Goal: Submit feedback/report problem

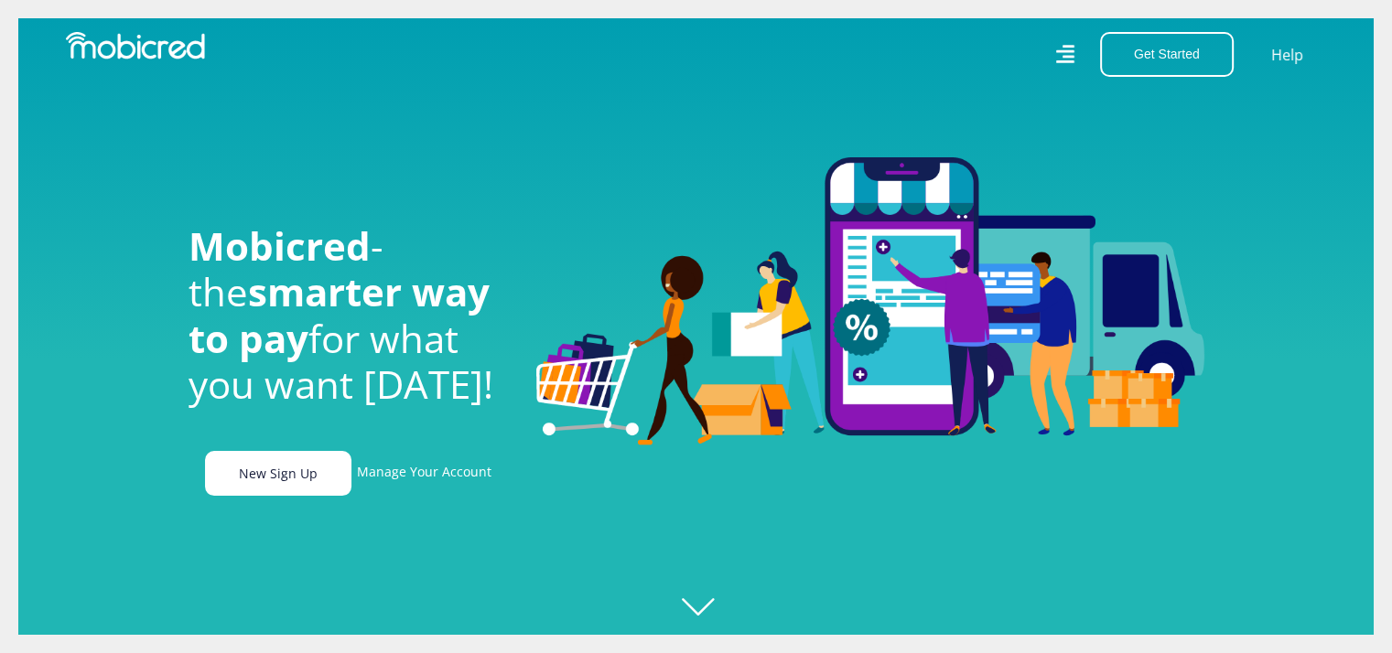
scroll to position [0, 1303]
click at [307, 491] on link "New Sign Up" at bounding box center [278, 473] width 146 height 45
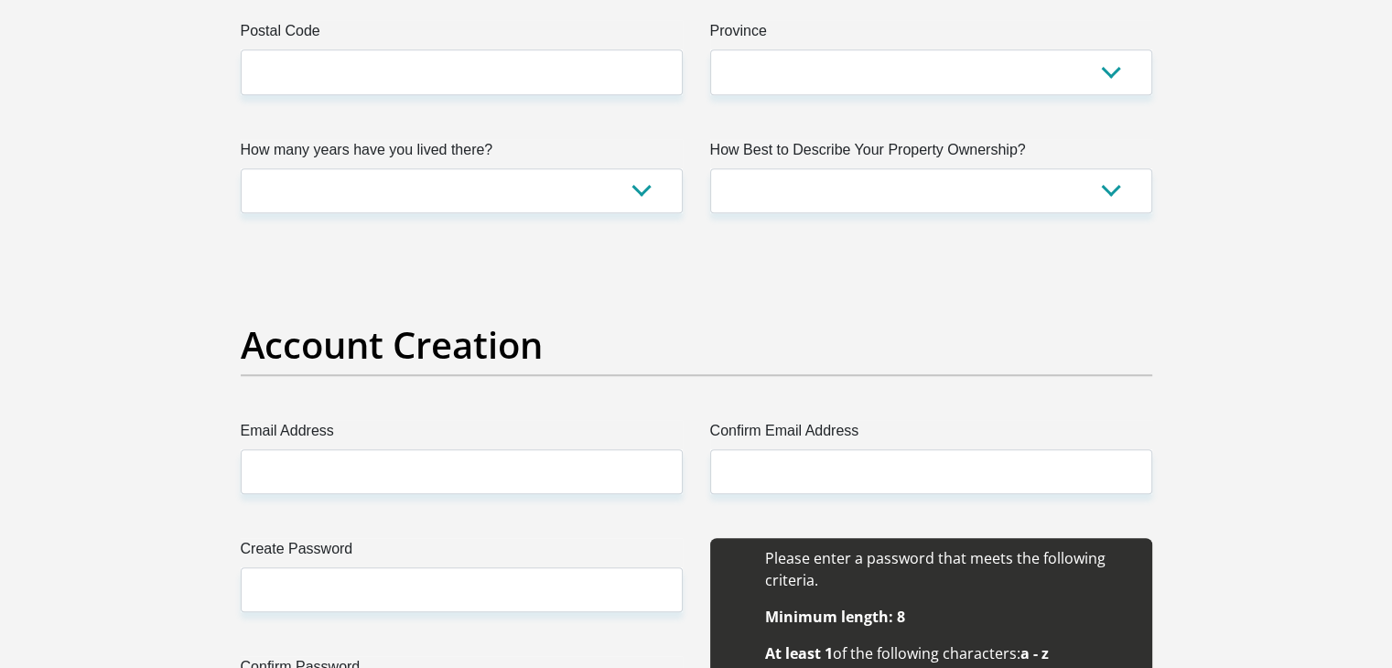
scroll to position [1227, 0]
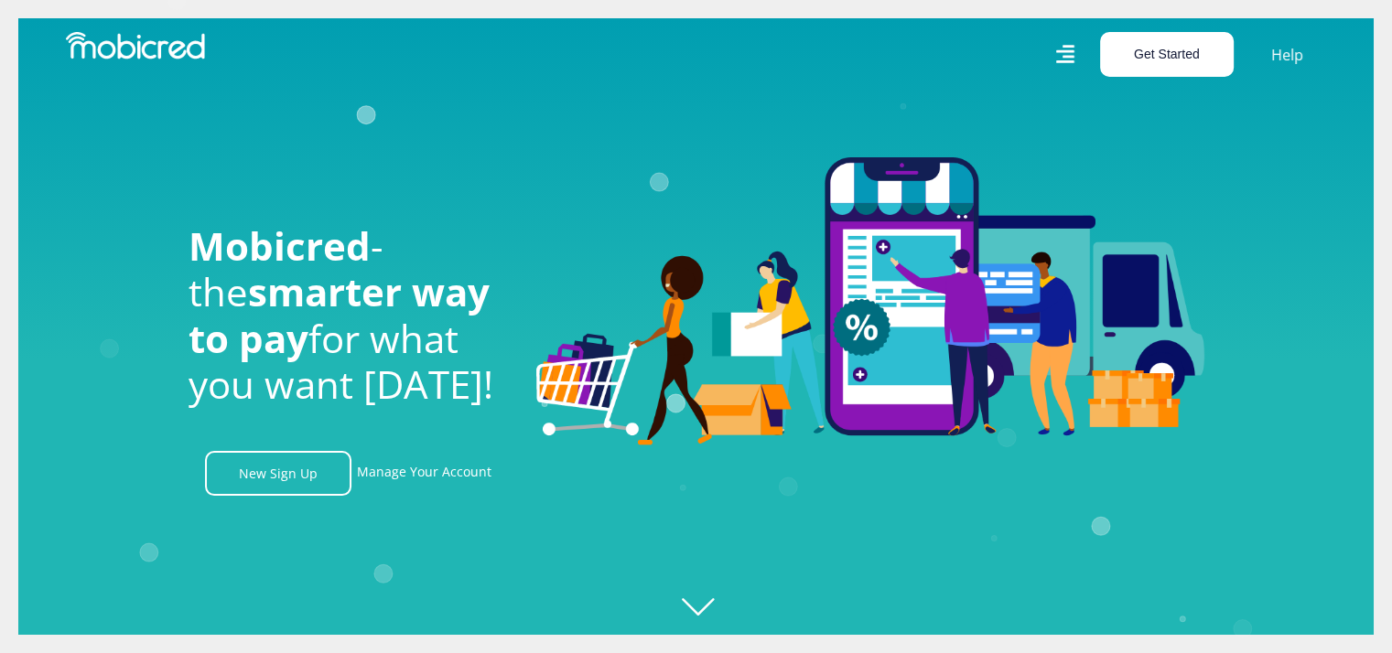
scroll to position [0, 1303]
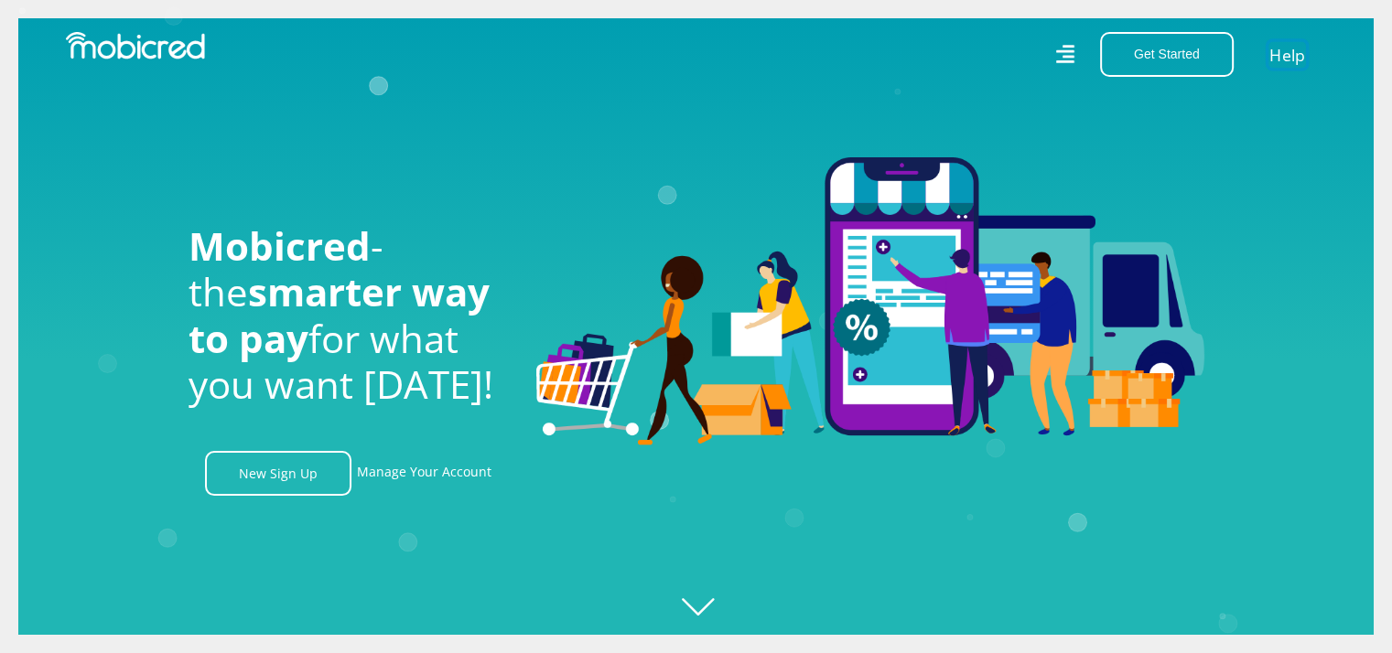
click at [1281, 56] on link "Help" at bounding box center [1287, 54] width 38 height 27
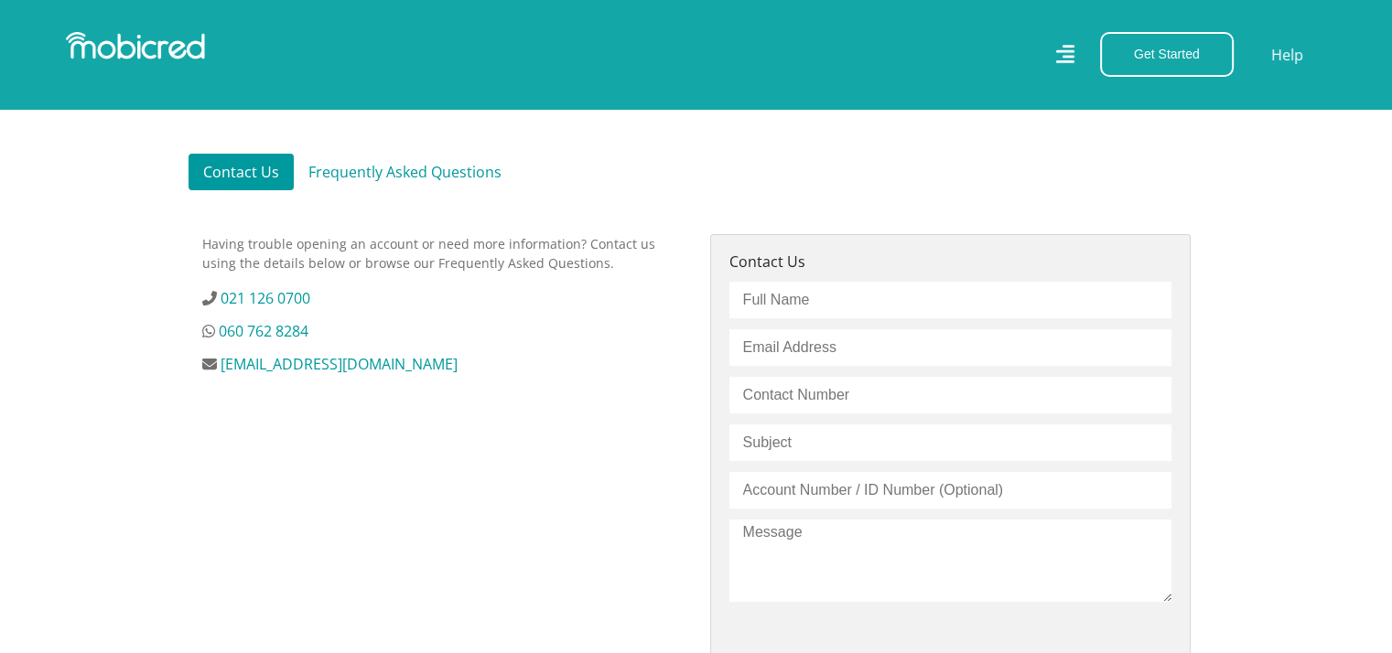
scroll to position [446, 0]
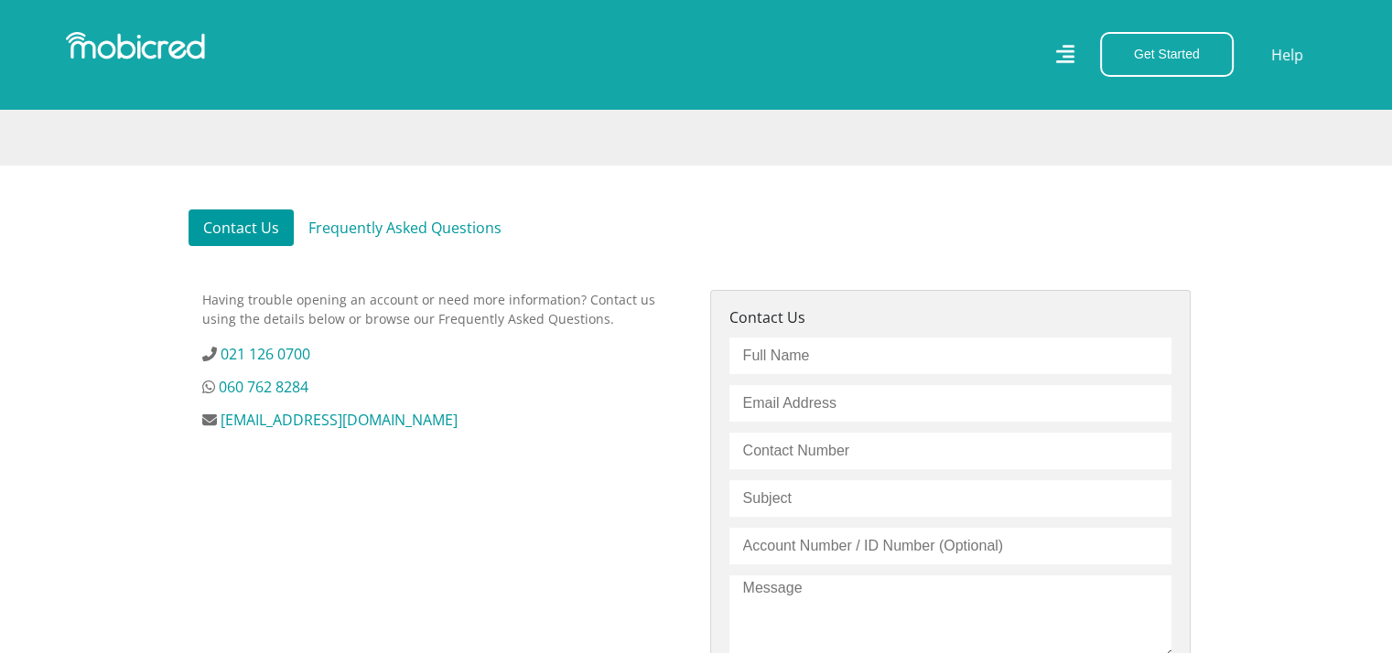
click at [835, 349] on input "text" at bounding box center [950, 356] width 442 height 37
type input "[PERSON_NAME]"
click at [839, 405] on input "email" at bounding box center [950, 403] width 442 height 37
type input "opakwe10@gmail.com"
click at [865, 446] on input "text" at bounding box center [950, 451] width 442 height 37
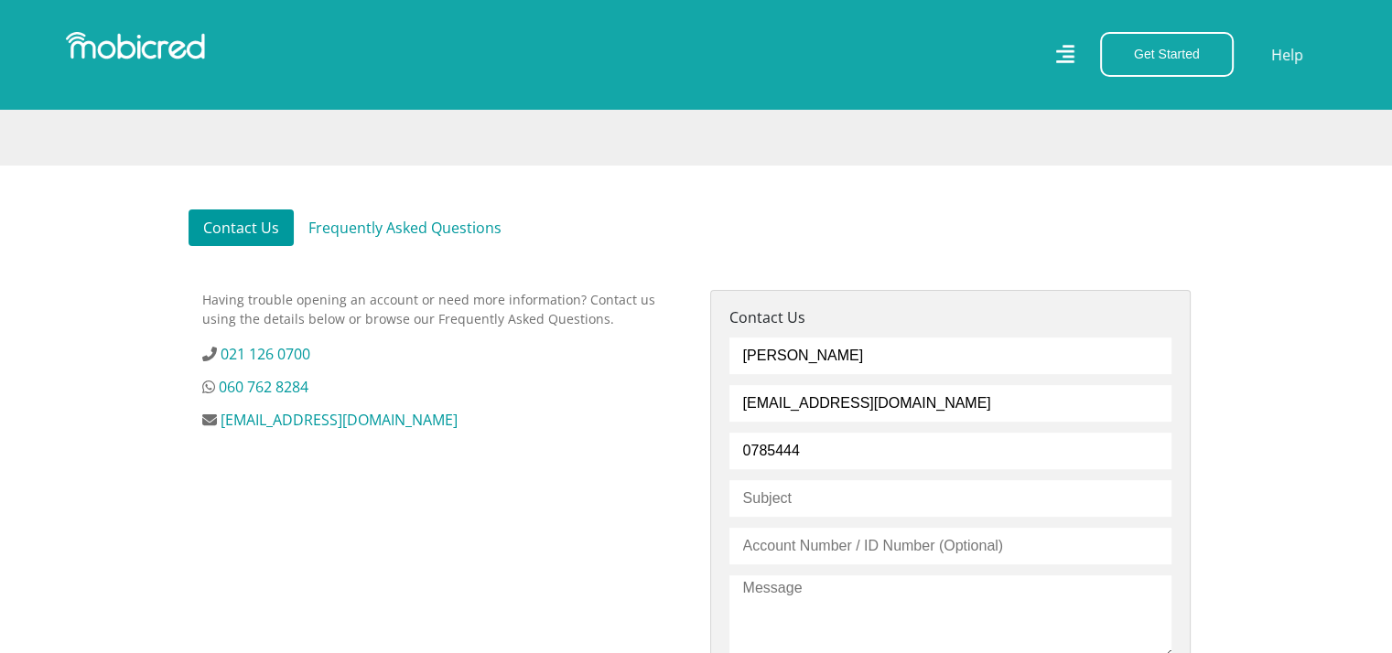
type input "0785444356"
click at [864, 516] on input "text" at bounding box center [950, 498] width 442 height 37
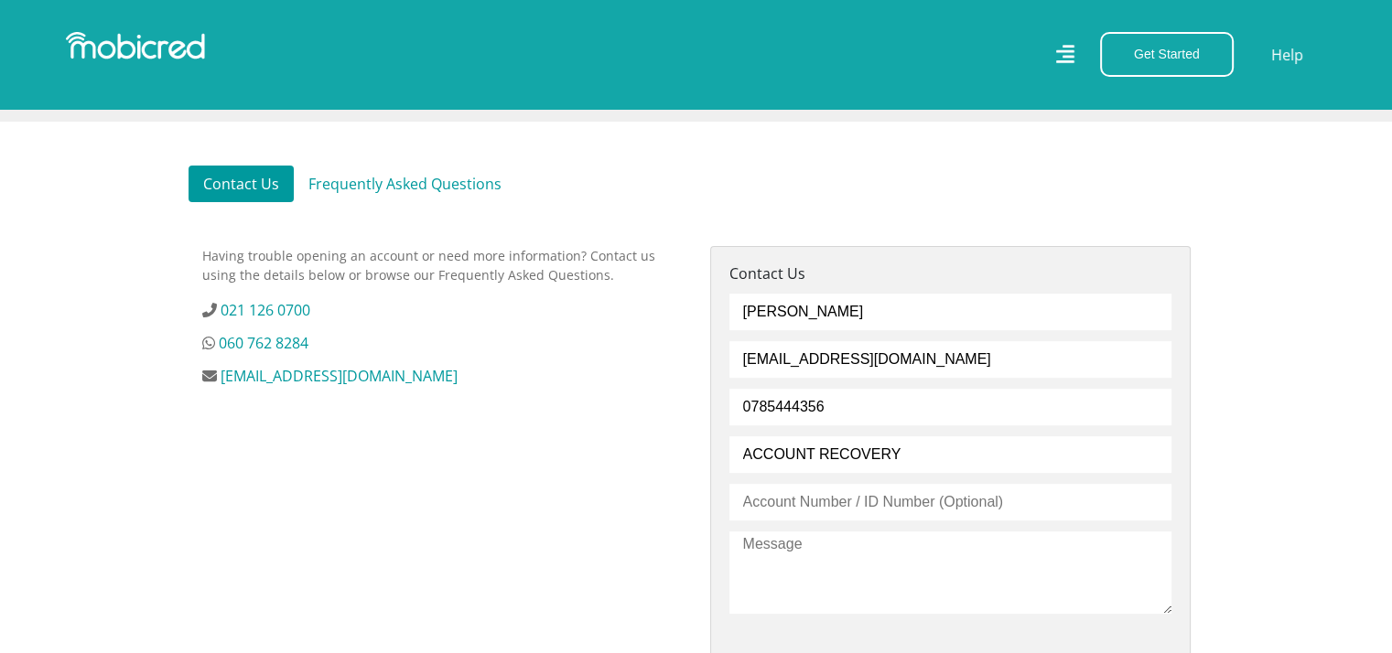
scroll to position [490, 0]
type input "ACCOUNT RECOVERY"
click at [864, 516] on input "text" at bounding box center [950, 501] width 442 height 37
paste input "1000784954"
type input "1000784954 / 9905095396082"
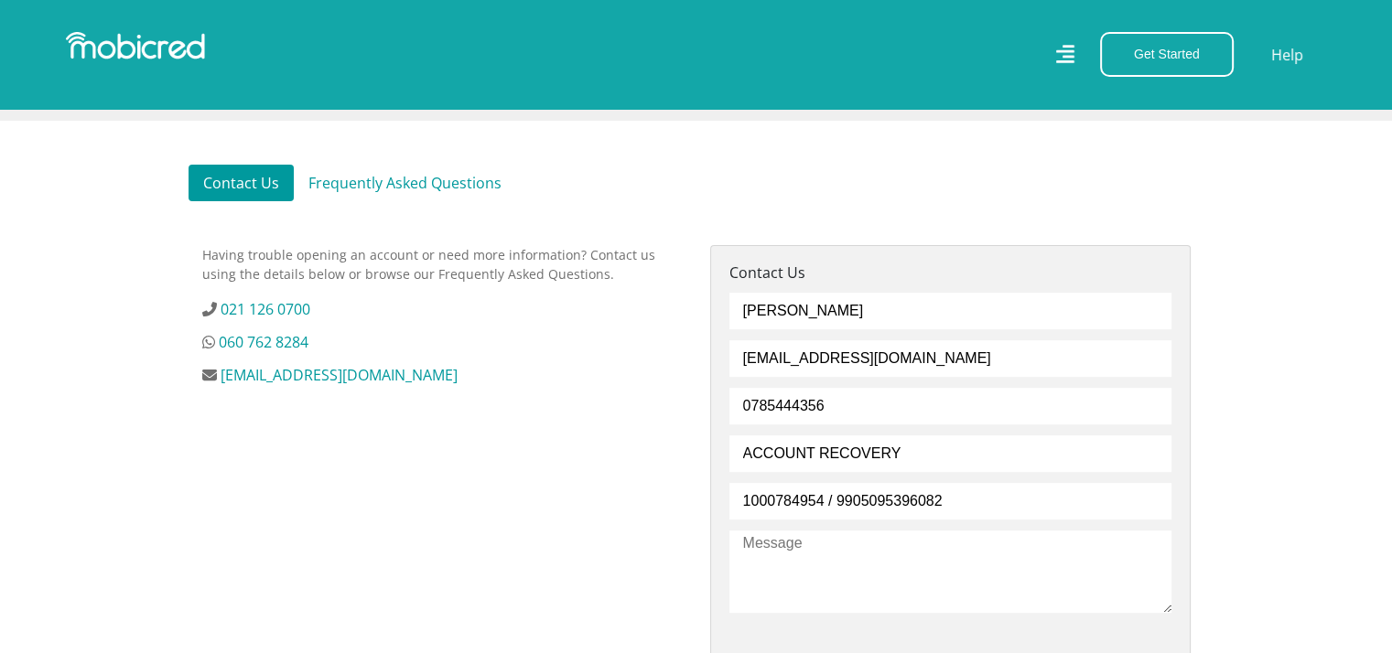
click at [850, 541] on textarea at bounding box center [950, 572] width 442 height 82
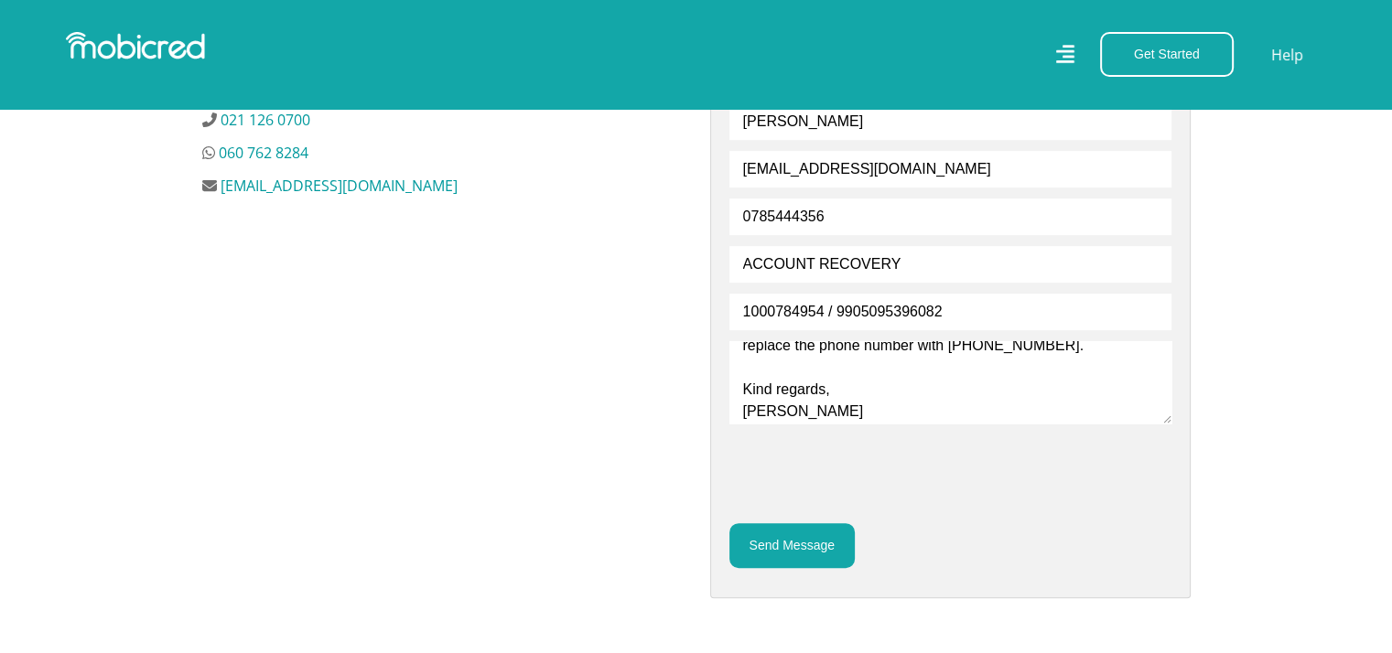
scroll to position [761, 0]
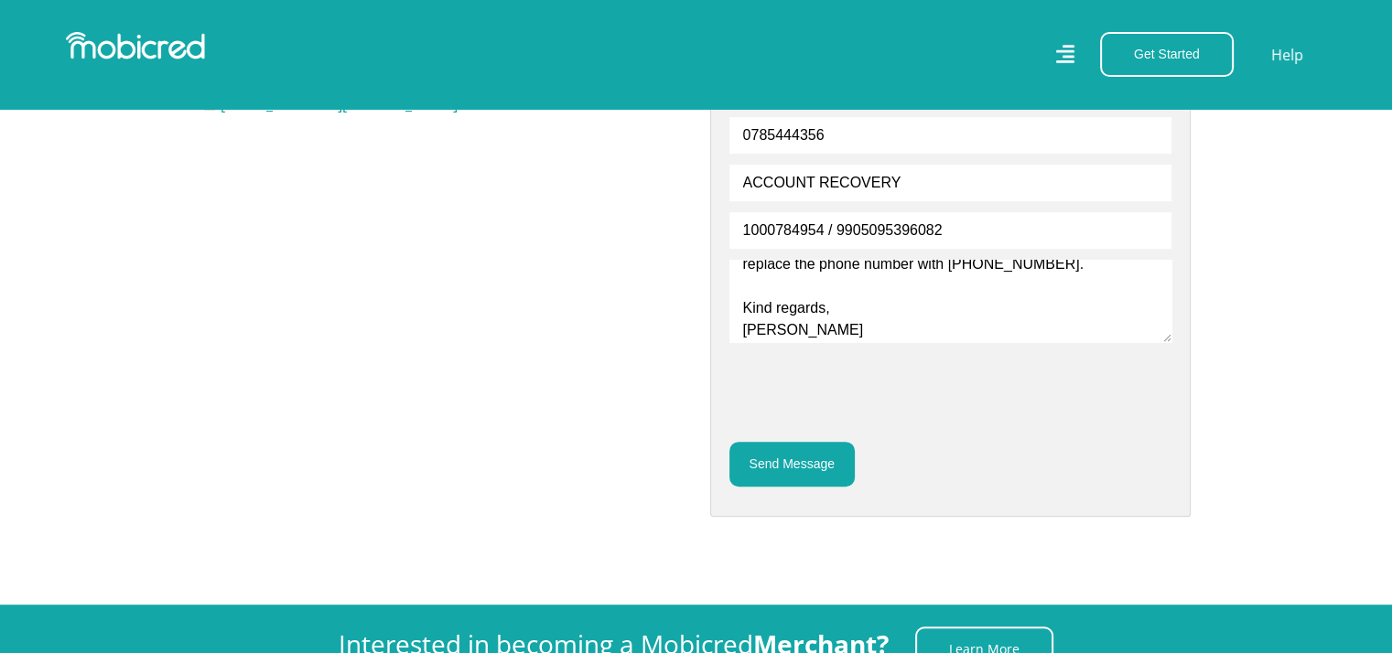
type textarea "I have lost access to my primary number and since lost access to my mobicred ac…"
click at [758, 458] on button "Send Message" at bounding box center [791, 464] width 125 height 45
